Goal: Task Accomplishment & Management: Use online tool/utility

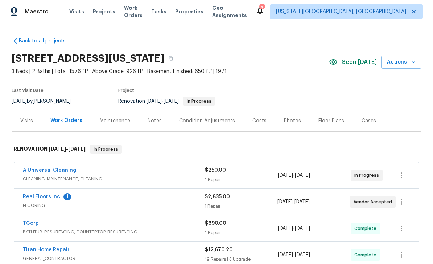
click at [166, 12] on span "Tasks" at bounding box center [158, 11] width 15 height 5
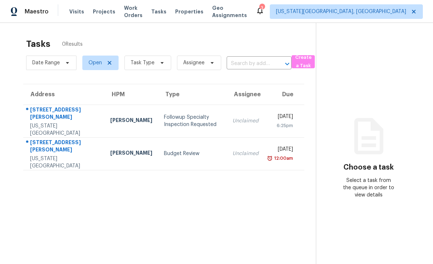
click at [194, 13] on span "Properties" at bounding box center [189, 11] width 28 height 7
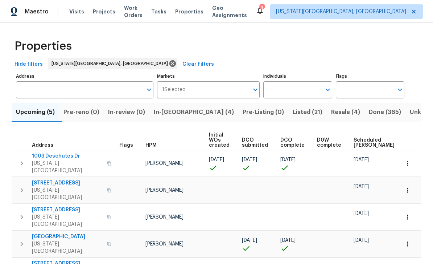
click at [185, 112] on span "In-[GEOGRAPHIC_DATA] (4)" at bounding box center [194, 112] width 80 height 10
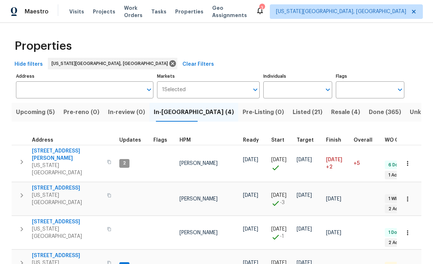
click at [68, 148] on span "[STREET_ADDRESS][PERSON_NAME]" at bounding box center [67, 154] width 71 height 15
click at [163, 8] on div "Tasks" at bounding box center [158, 12] width 15 height 8
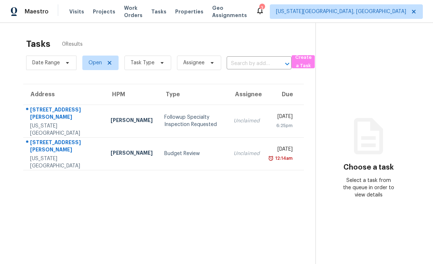
click at [97, 11] on span "Projects" at bounding box center [104, 11] width 22 height 7
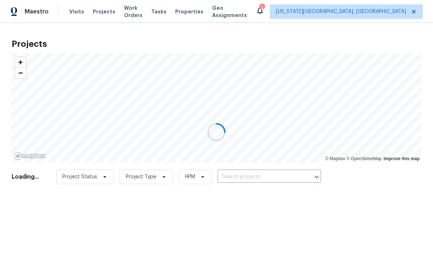
click at [126, 9] on div at bounding box center [216, 132] width 433 height 264
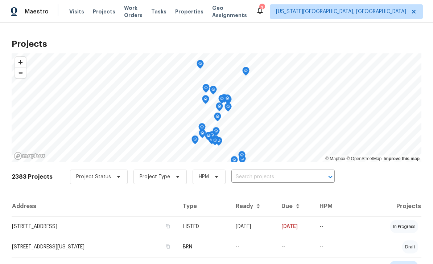
click at [133, 8] on span "Work Orders" at bounding box center [133, 11] width 18 height 15
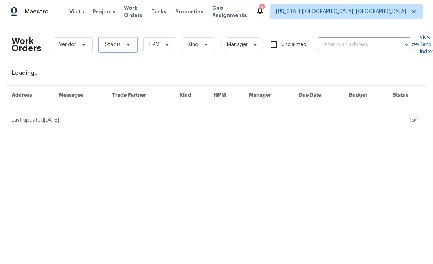
click at [126, 45] on icon at bounding box center [129, 45] width 6 height 6
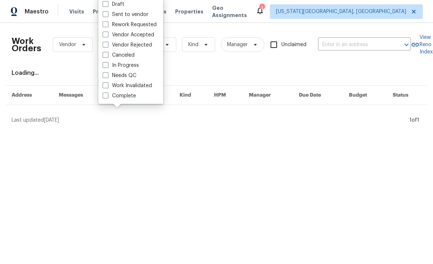
click at [105, 78] on span at bounding box center [106, 75] width 6 height 6
click at [105, 77] on input "Needs QC" at bounding box center [105, 74] width 5 height 5
checkbox input "true"
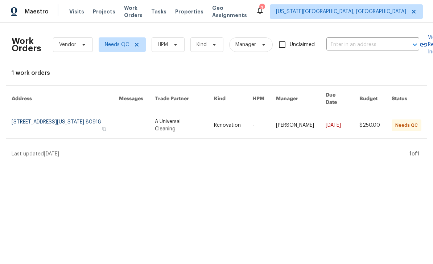
click at [196, 115] on link at bounding box center [184, 125] width 59 height 26
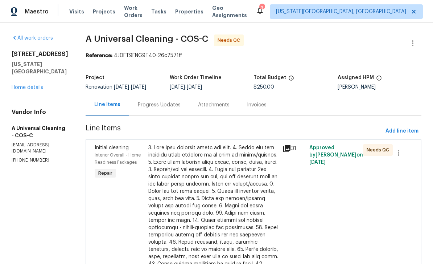
click at [192, 169] on div at bounding box center [213, 238] width 130 height 189
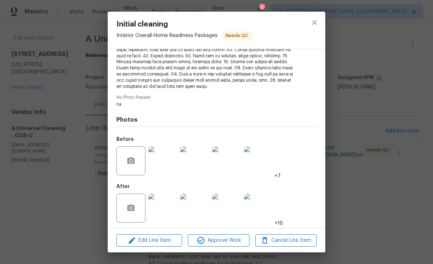
scroll to position [141, 0]
click at [168, 209] on img at bounding box center [162, 208] width 29 height 29
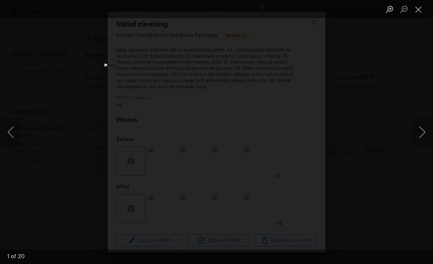
click at [418, 136] on button "Next image" at bounding box center [422, 132] width 22 height 29
click at [420, 130] on button "Next image" at bounding box center [422, 132] width 22 height 29
click at [415, 128] on button "Next image" at bounding box center [422, 132] width 22 height 29
click at [418, 127] on button "Next image" at bounding box center [422, 132] width 22 height 29
click at [420, 124] on button "Next image" at bounding box center [422, 132] width 22 height 29
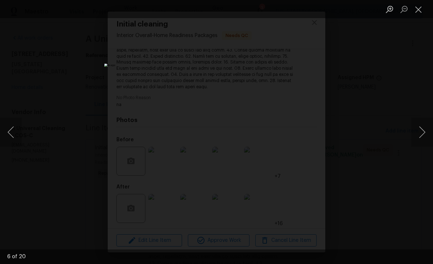
click at [417, 120] on button "Next image" at bounding box center [422, 132] width 22 height 29
click at [416, 122] on button "Next image" at bounding box center [422, 132] width 22 height 29
click at [418, 120] on button "Next image" at bounding box center [422, 132] width 22 height 29
click at [417, 125] on button "Next image" at bounding box center [422, 132] width 22 height 29
click at [420, 132] on button "Next image" at bounding box center [422, 132] width 22 height 29
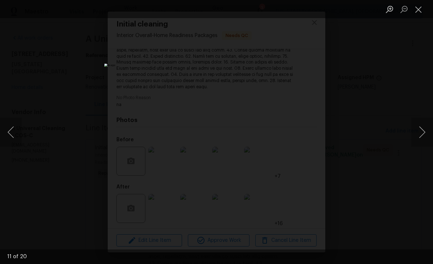
click at [417, 126] on button "Next image" at bounding box center [422, 132] width 22 height 29
click at [418, 126] on button "Next image" at bounding box center [422, 132] width 22 height 29
click at [416, 126] on button "Next image" at bounding box center [422, 132] width 22 height 29
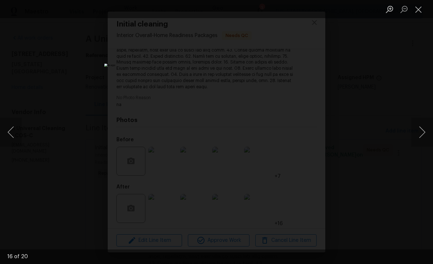
click at [416, 126] on button "Next image" at bounding box center [422, 132] width 22 height 29
click at [416, 127] on button "Next image" at bounding box center [422, 132] width 22 height 29
click at [415, 128] on button "Next image" at bounding box center [422, 132] width 22 height 29
click at [414, 129] on button "Next image" at bounding box center [422, 132] width 22 height 29
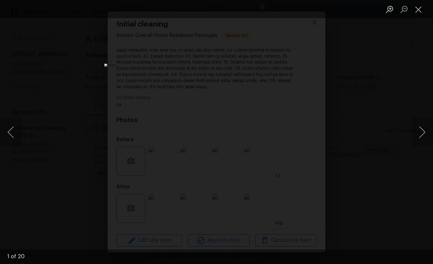
click at [414, 128] on button "Next image" at bounding box center [422, 132] width 22 height 29
click at [415, 128] on button "Next image" at bounding box center [422, 132] width 22 height 29
click at [415, 127] on button "Next image" at bounding box center [422, 132] width 22 height 29
click at [417, 10] on button "Close lightbox" at bounding box center [418, 9] width 15 height 13
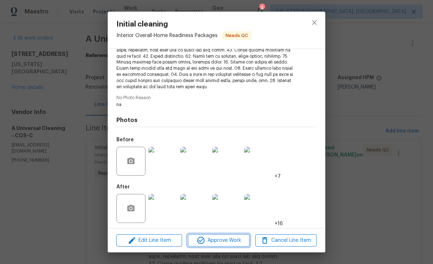
click at [231, 239] on span "Approve Work" at bounding box center [218, 240] width 57 height 9
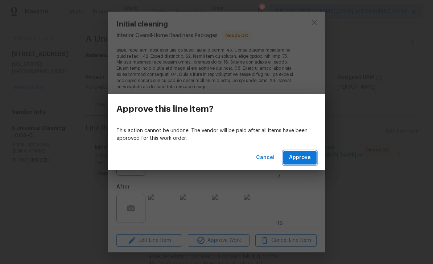
click at [296, 154] on span "Approve" at bounding box center [300, 157] width 22 height 9
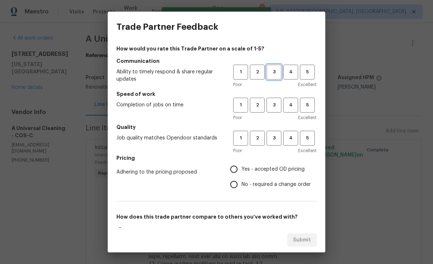
click at [272, 67] on button "3" at bounding box center [274, 72] width 15 height 15
click at [273, 102] on span "3" at bounding box center [273, 105] width 13 height 8
click at [276, 136] on span "3" at bounding box center [273, 138] width 13 height 8
click at [238, 169] on input "Yes - accepted OD pricing" at bounding box center [233, 168] width 15 height 15
radio input "true"
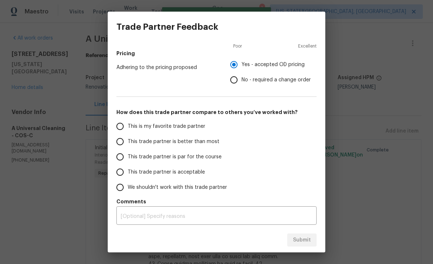
scroll to position [104, 0]
click at [120, 155] on input "This trade partner is par for the course" at bounding box center [119, 156] width 15 height 15
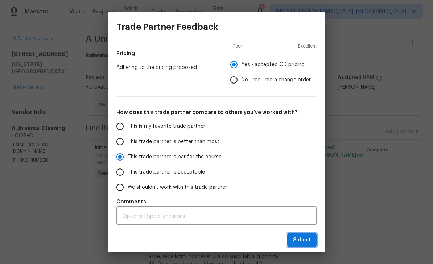
click at [307, 242] on span "Submit" at bounding box center [302, 239] width 18 height 9
radio input "true"
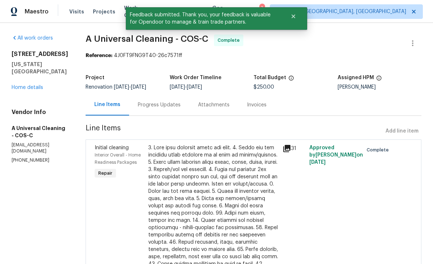
click at [39, 86] on link "Home details" at bounding box center [28, 87] width 32 height 5
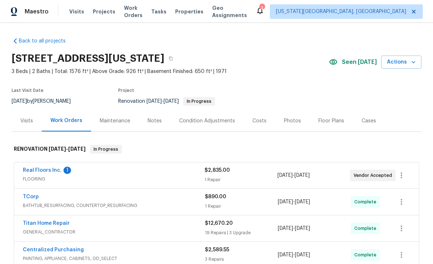
click at [126, 13] on span "Work Orders" at bounding box center [133, 11] width 18 height 15
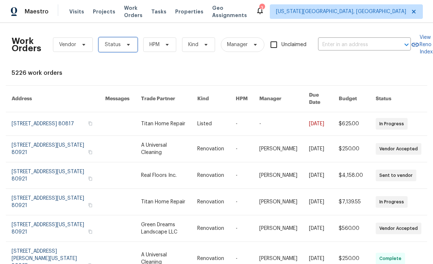
click at [110, 45] on span "Status" at bounding box center [113, 44] width 16 height 7
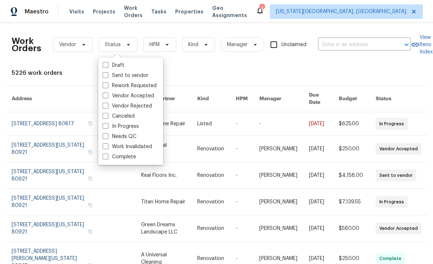
click at [103, 138] on span at bounding box center [106, 136] width 6 height 6
click at [103, 137] on input "Needs QC" at bounding box center [105, 135] width 5 height 5
checkbox input "true"
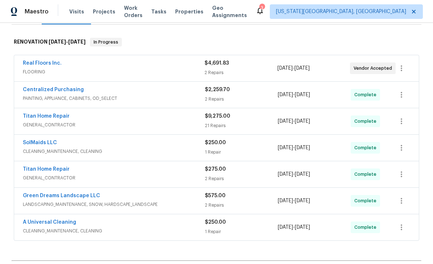
scroll to position [104, 0]
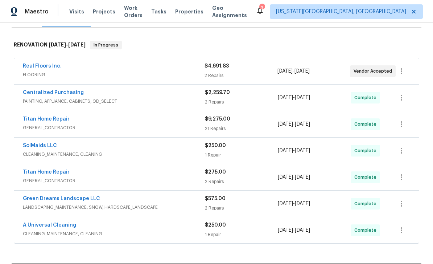
click at [186, 72] on span "FLOORING" at bounding box center [114, 74] width 182 height 7
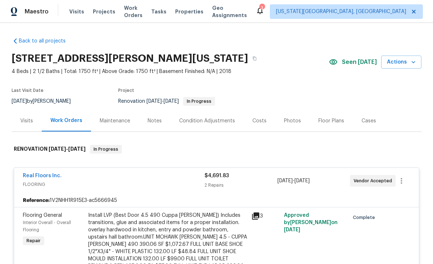
scroll to position [0, 0]
click at [165, 10] on span "Tasks" at bounding box center [158, 11] width 15 height 5
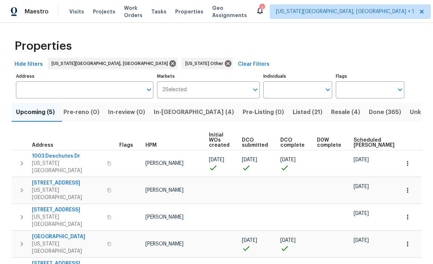
click at [177, 111] on span "In-[GEOGRAPHIC_DATA] (4)" at bounding box center [194, 112] width 80 height 10
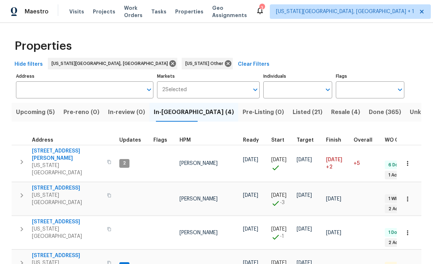
click at [59, 184] on span "[STREET_ADDRESS]" at bounding box center [67, 187] width 71 height 7
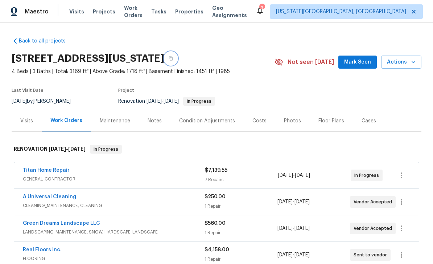
click at [173, 60] on icon "button" at bounding box center [171, 59] width 4 height 4
click at [173, 58] on icon "button" at bounding box center [171, 58] width 4 height 4
click at [177, 59] on button "button" at bounding box center [170, 58] width 13 height 13
